Goal: Transaction & Acquisition: Purchase product/service

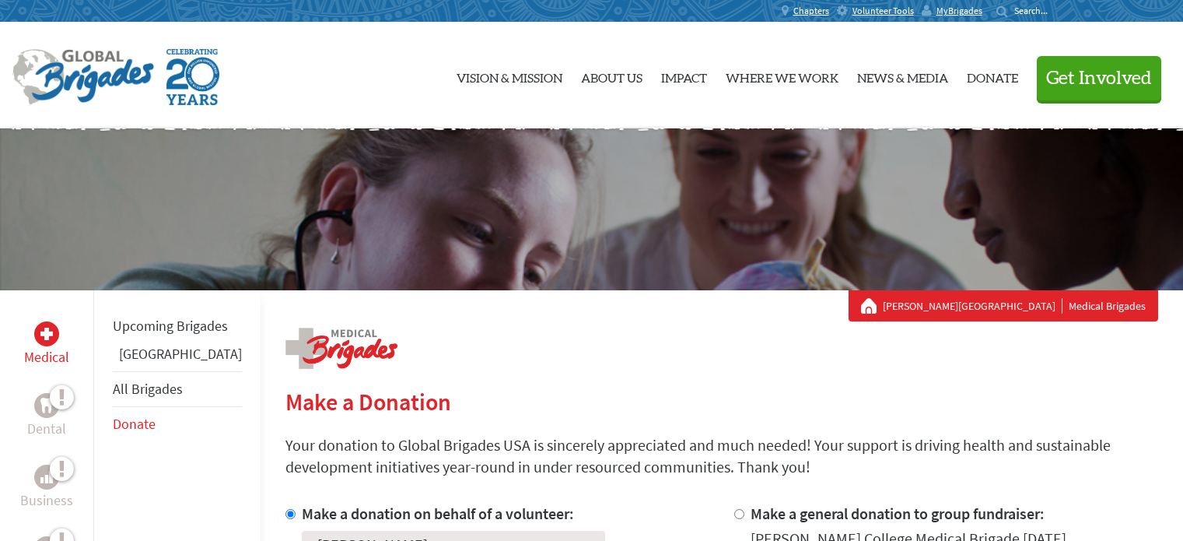
scroll to position [389, 0]
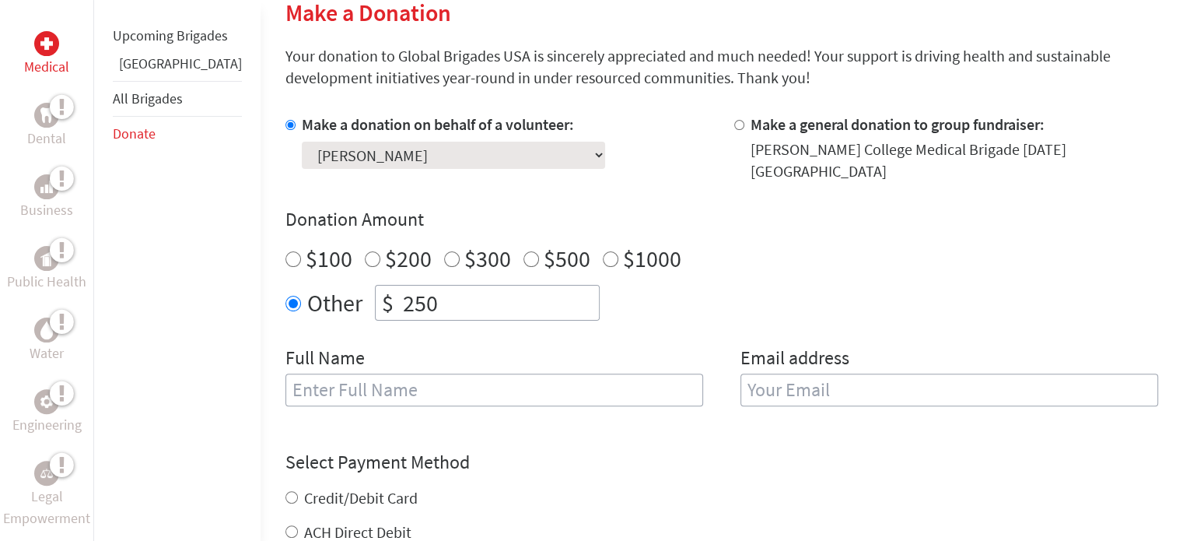
click at [399, 373] on input "text" at bounding box center [495, 389] width 418 height 33
type input "[PERSON_NAME]"
type input "[EMAIL_ADDRESS][PERSON_NAME][DOMAIN_NAME]"
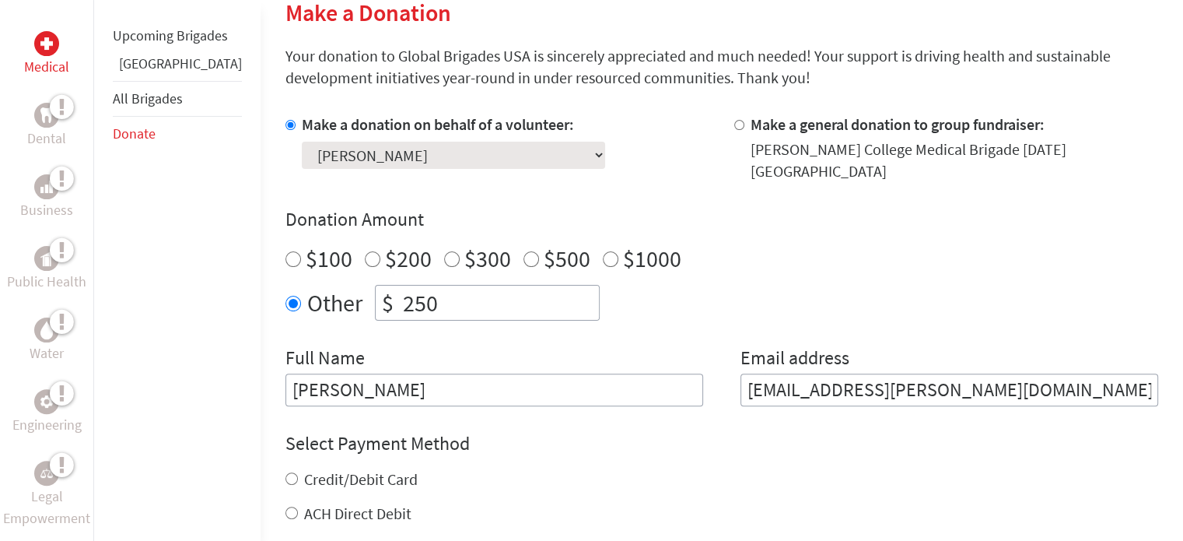
click at [338, 469] on label "Credit/Debit Card" at bounding box center [361, 478] width 114 height 19
click at [298, 472] on input "Credit/Debit Card" at bounding box center [292, 478] width 12 height 12
radio input "true"
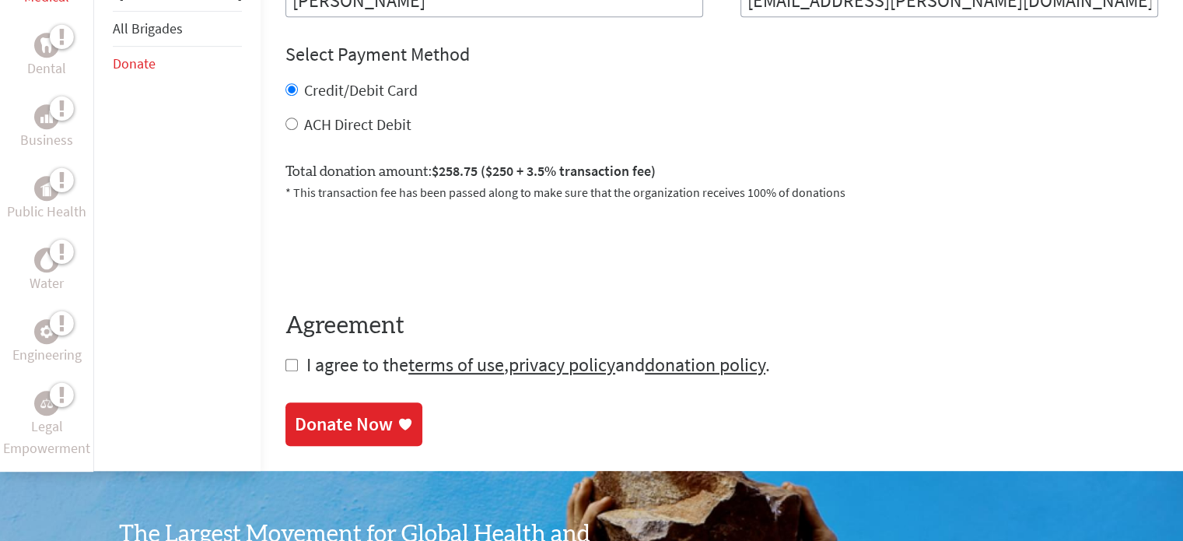
click at [307, 360] on span "I agree to the terms of use , privacy policy and donation policy ." at bounding box center [539, 364] width 464 height 24
click at [286, 359] on input "checkbox" at bounding box center [292, 365] width 12 height 12
checkbox input "true"
click at [327, 413] on div "Donate Now" at bounding box center [344, 425] width 98 height 25
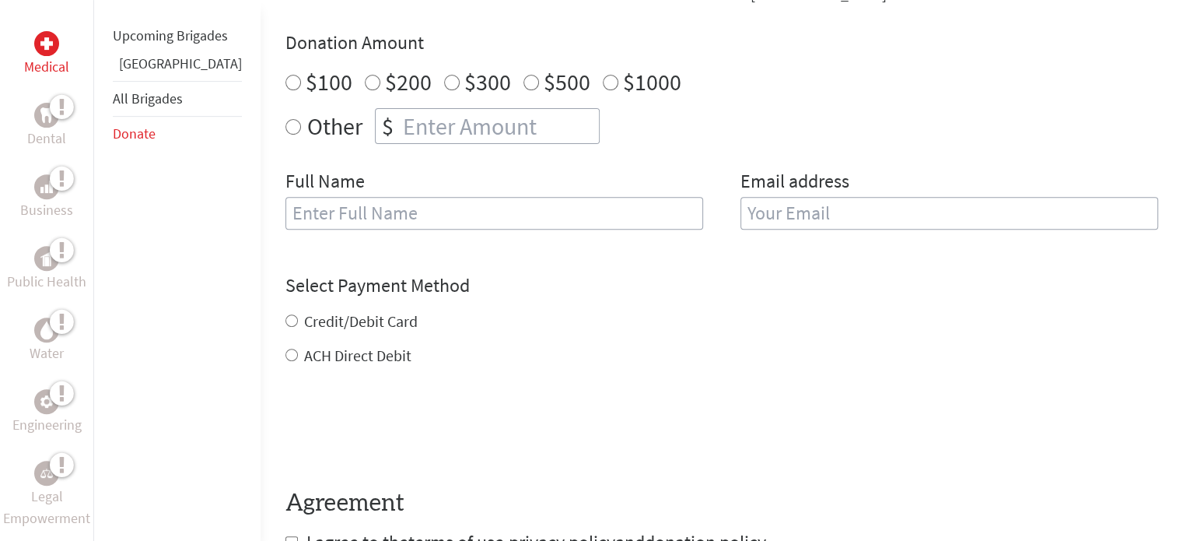
scroll to position [648, 0]
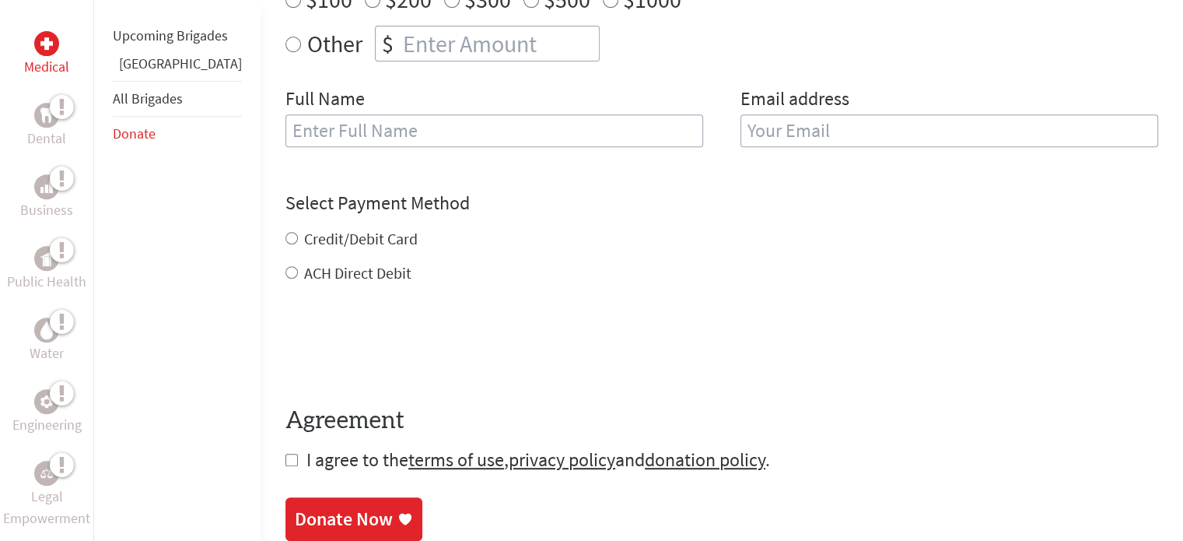
click at [304, 263] on label "ACH Direct Debit" at bounding box center [357, 272] width 107 height 19
click at [293, 266] on input "ACH Direct Debit" at bounding box center [292, 272] width 12 height 12
radio input "true"
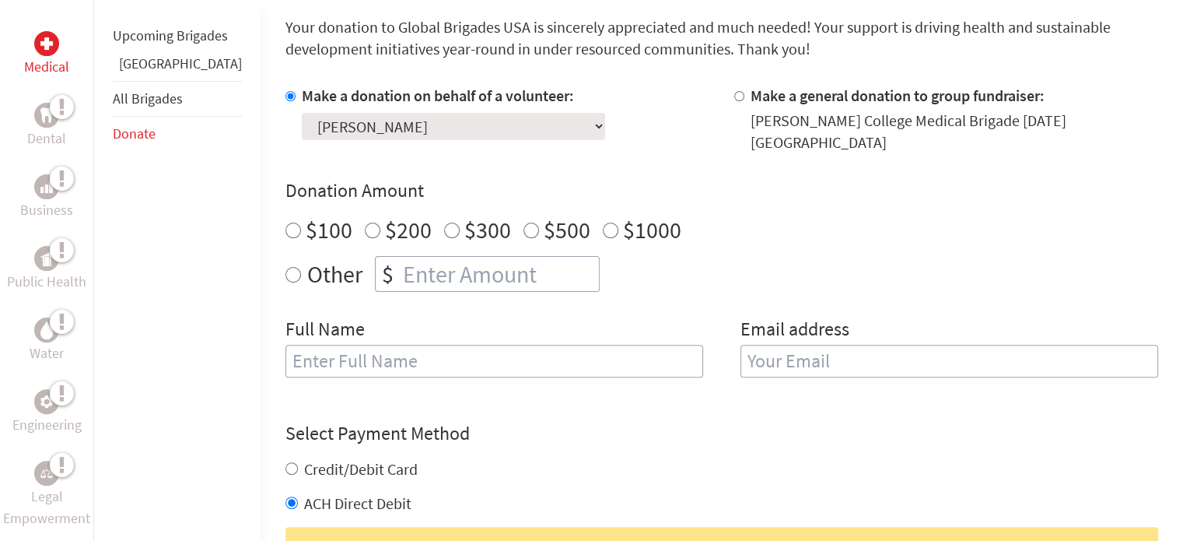
scroll to position [389, 0]
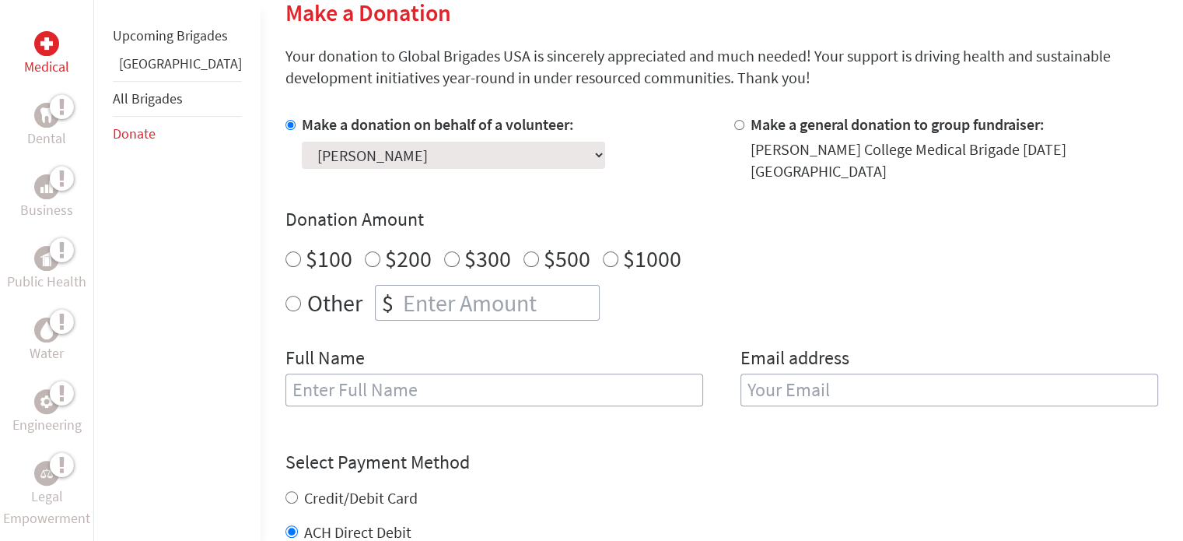
click at [306, 250] on label "$100" at bounding box center [329, 259] width 47 height 30
click at [289, 251] on input "$100" at bounding box center [294, 259] width 16 height 16
radio input "true"
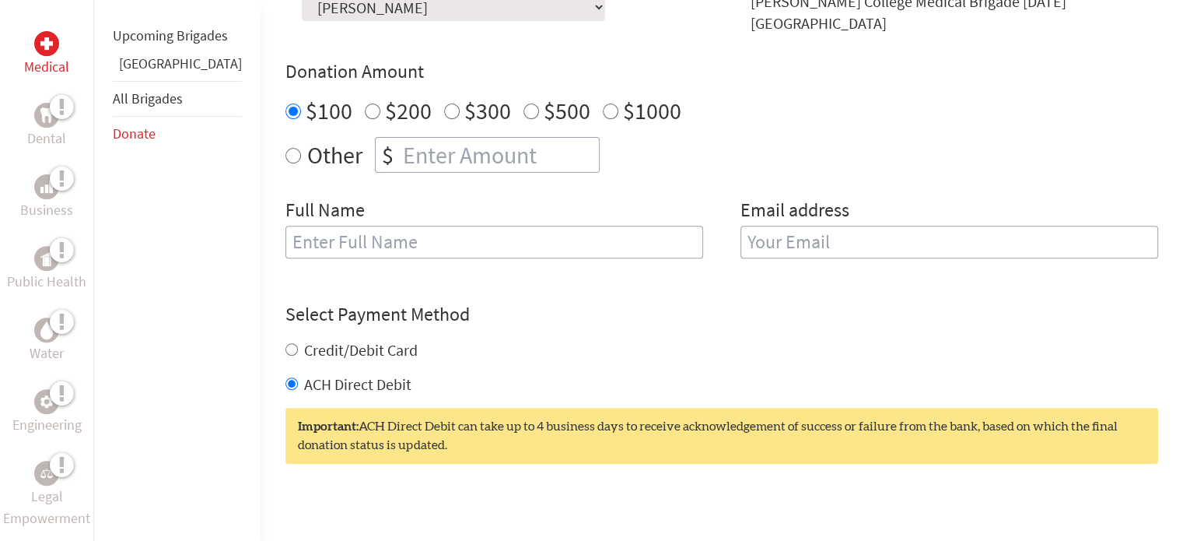
scroll to position [648, 0]
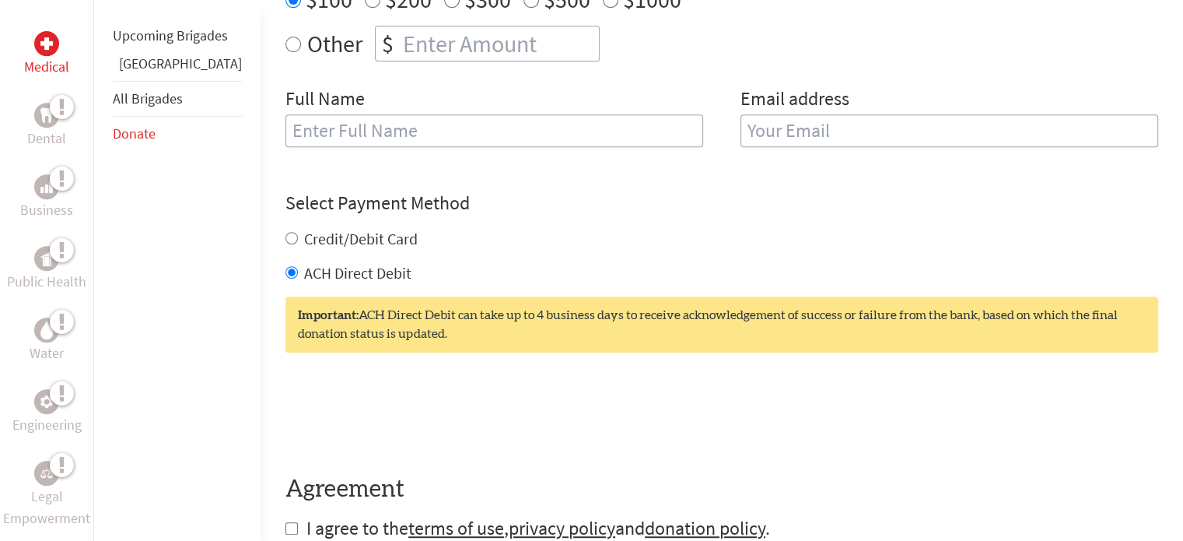
click at [387, 121] on input "text" at bounding box center [495, 130] width 418 height 33
type input "[PERSON_NAME]"
type input "[EMAIL_ADDRESS][PERSON_NAME][DOMAIN_NAME]"
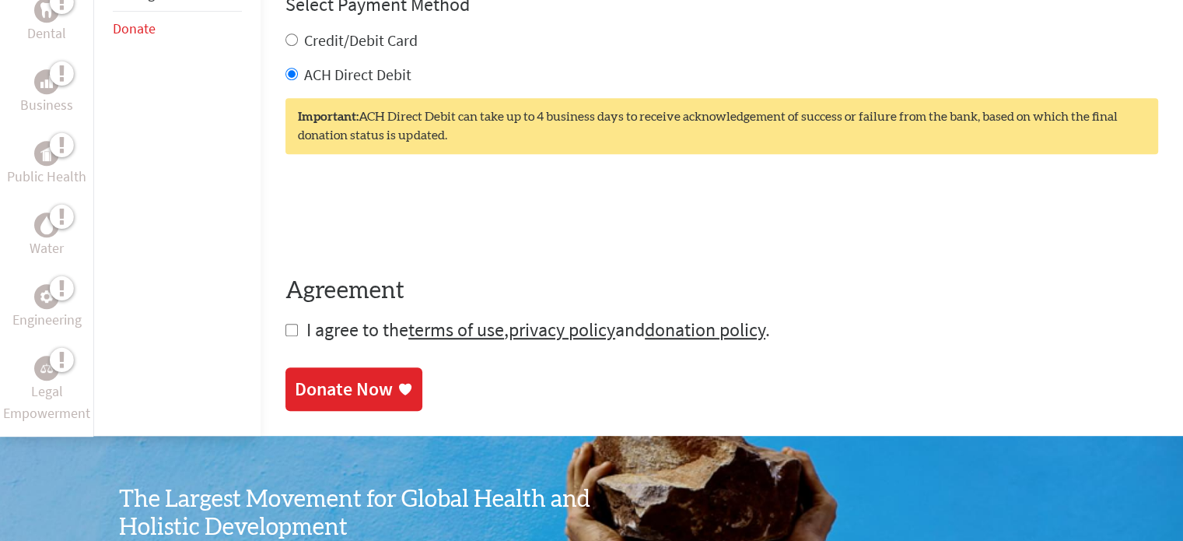
scroll to position [907, 0]
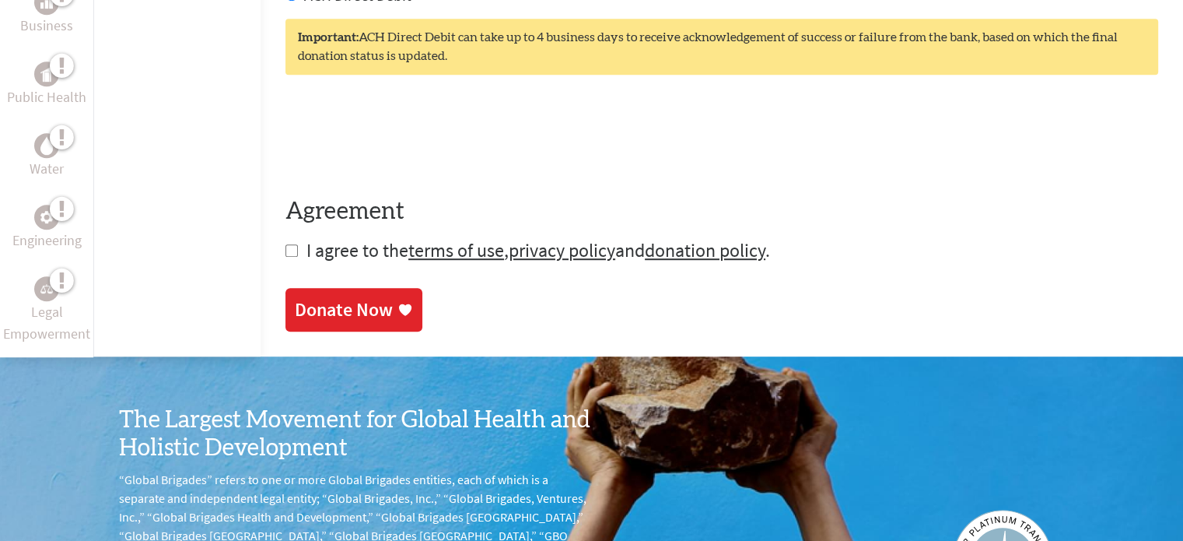
click at [307, 238] on span "I agree to the terms of use , privacy policy and donation policy ." at bounding box center [539, 250] width 464 height 24
click at [286, 244] on input "checkbox" at bounding box center [292, 250] width 12 height 12
checkbox input "true"
click at [295, 310] on div "Donate Now" at bounding box center [344, 311] width 98 height 25
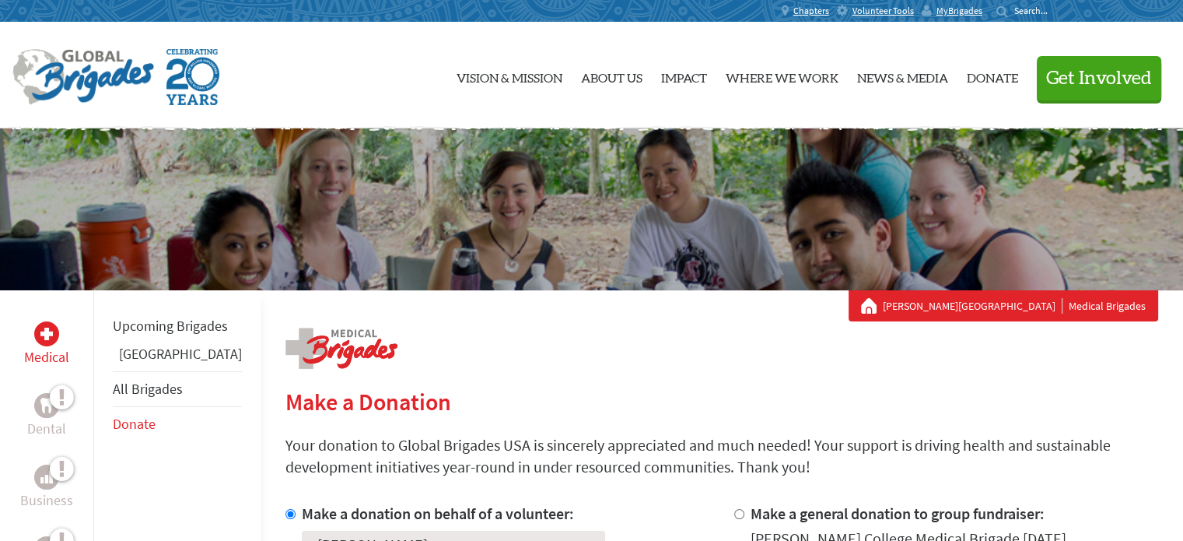
scroll to position [150, 0]
